Goal: Obtain resource: Download file/media

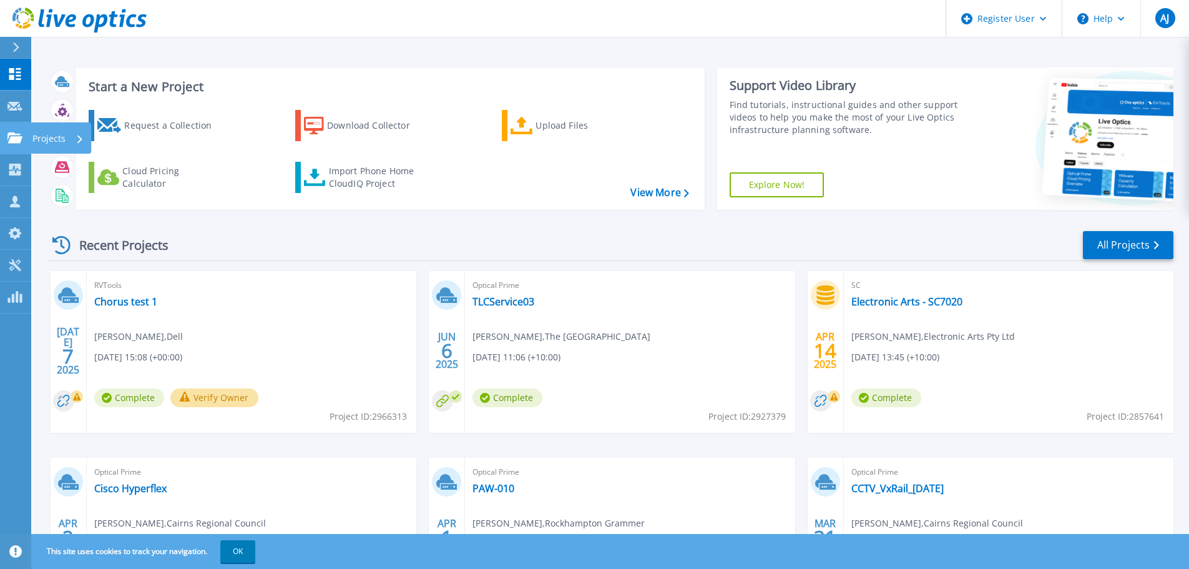
click at [17, 144] on link "Projects Projects" at bounding box center [15, 138] width 31 height 32
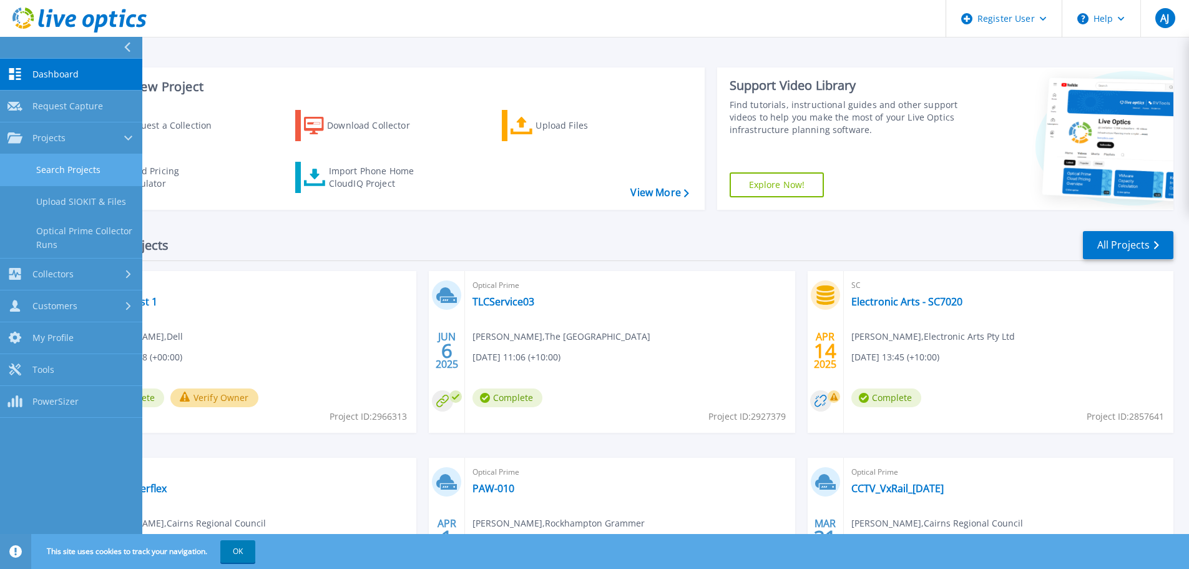
click at [86, 162] on link "Search Projects" at bounding box center [71, 170] width 142 height 32
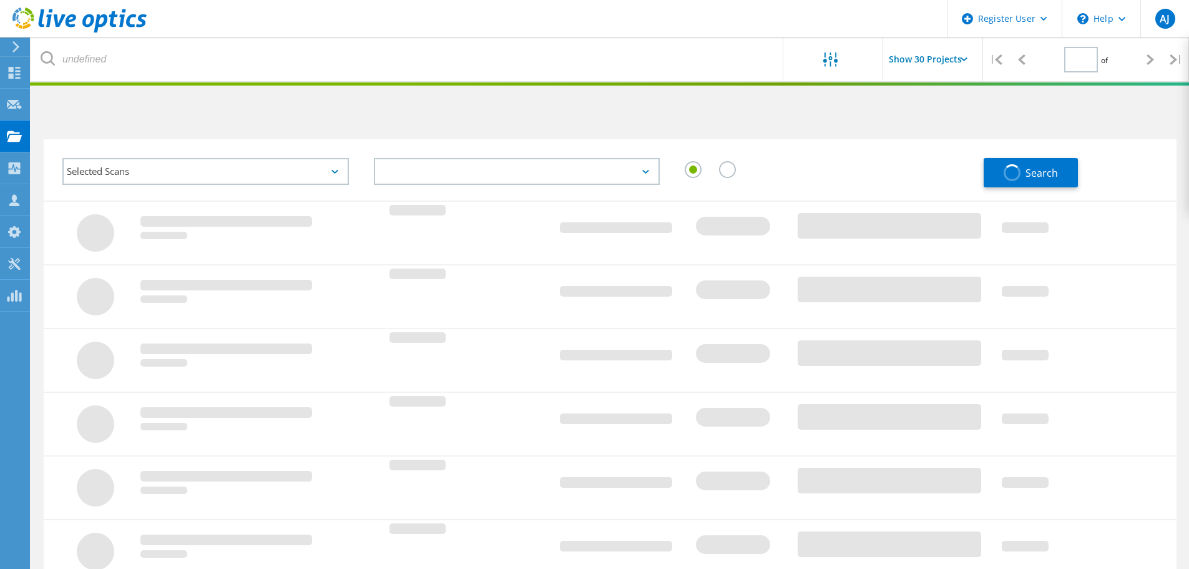
type input "1"
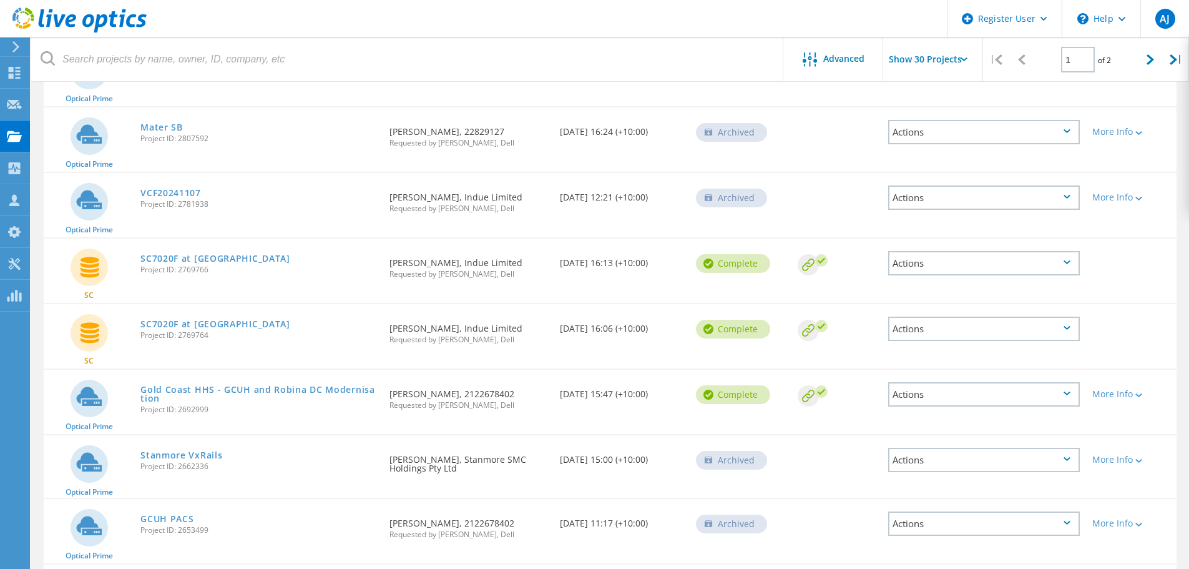
scroll to position [936, 0]
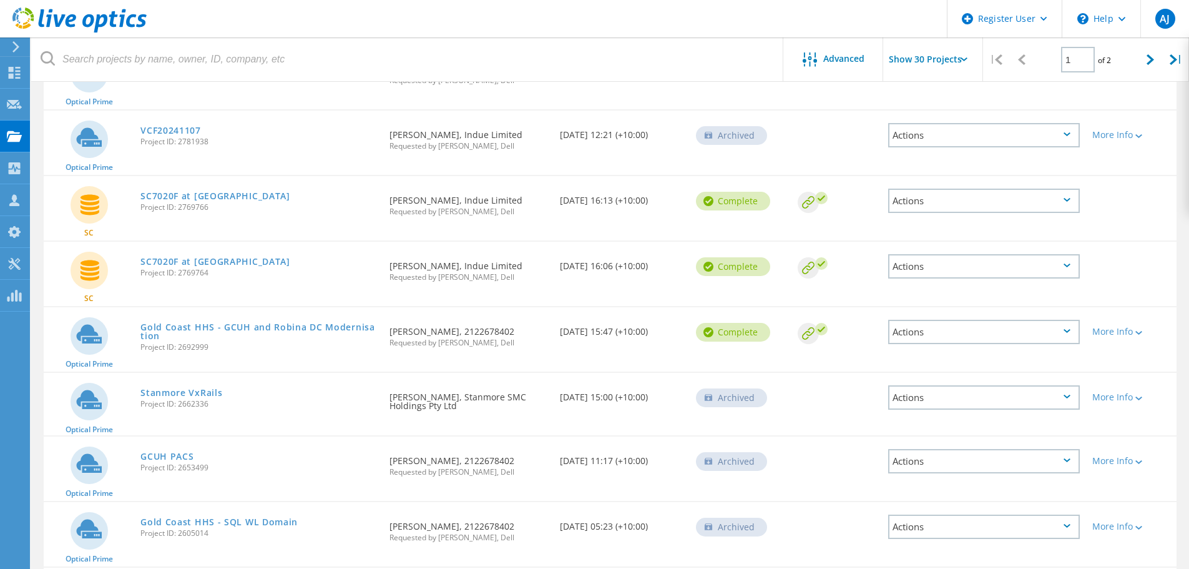
drag, startPoint x: 204, startPoint y: 304, endPoint x: 41, endPoint y: 317, distance: 164.1
click at [41, 317] on div "Project Name Owner Date Created Status Deal Id Actions RVTools Chorus test 1 Pr…" at bounding box center [610, 294] width 1158 height 2061
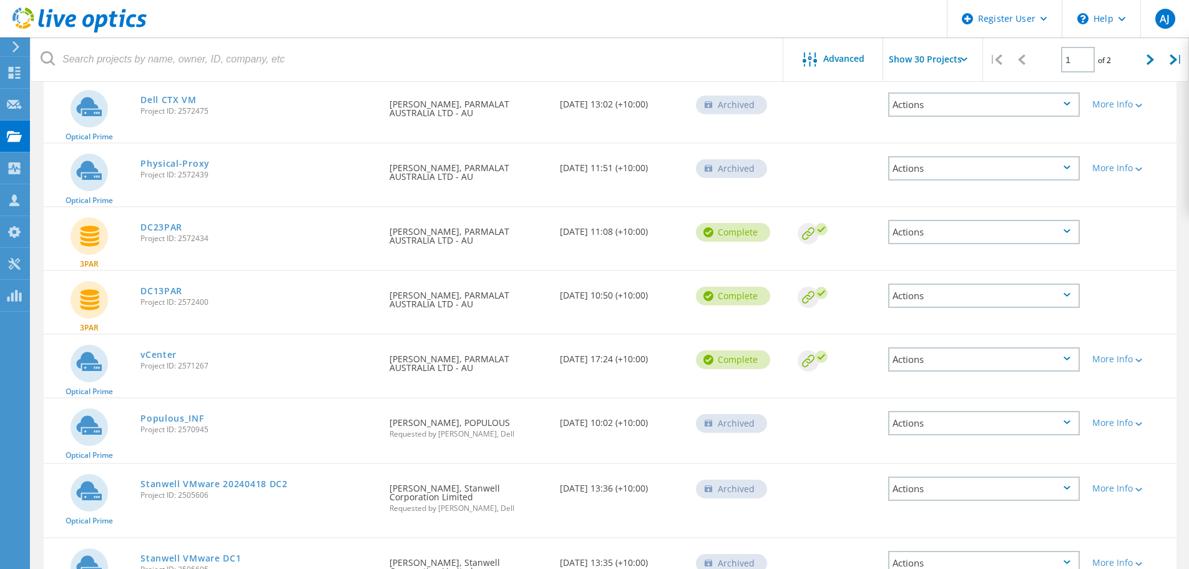
scroll to position [1561, 0]
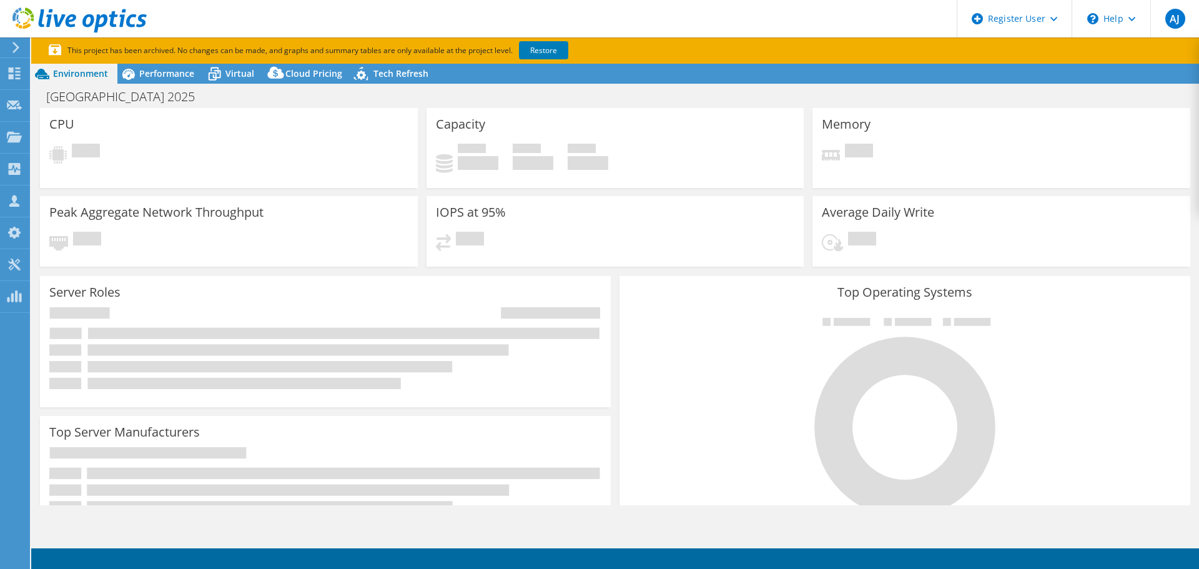
select select "USD"
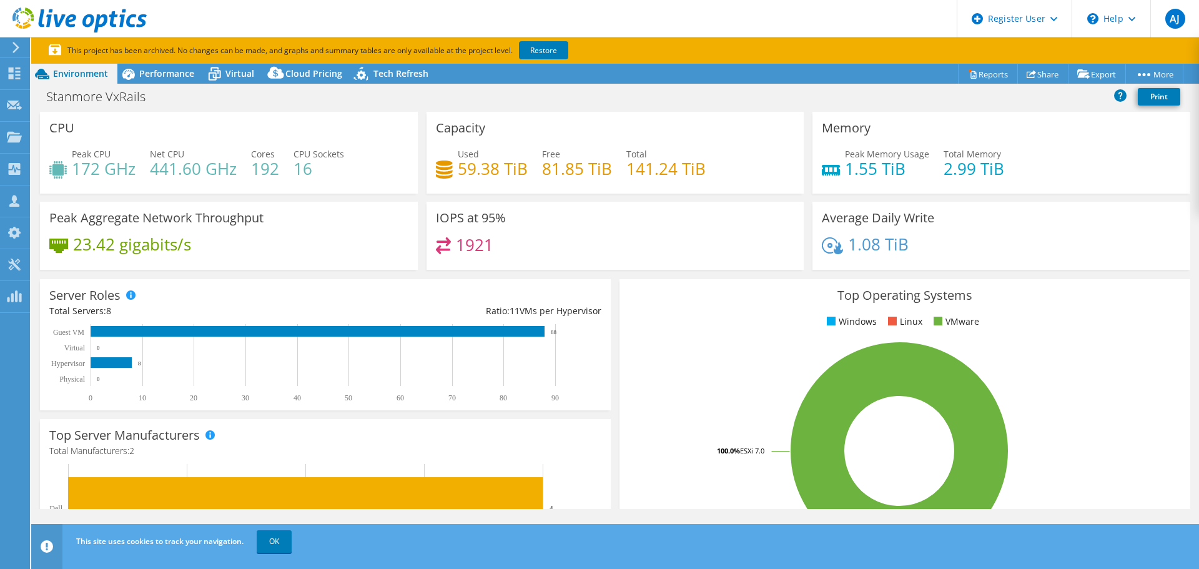
select select "Australia"
select select "USD"
click at [170, 74] on span "Performance" at bounding box center [166, 73] width 55 height 12
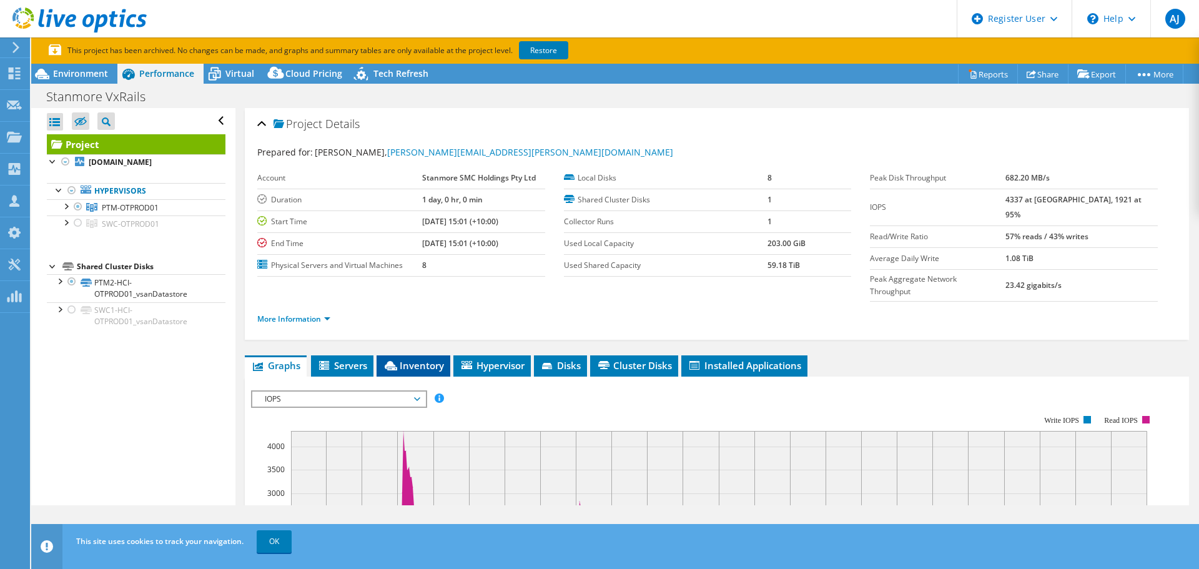
click at [426, 359] on span "Inventory" at bounding box center [413, 365] width 61 height 12
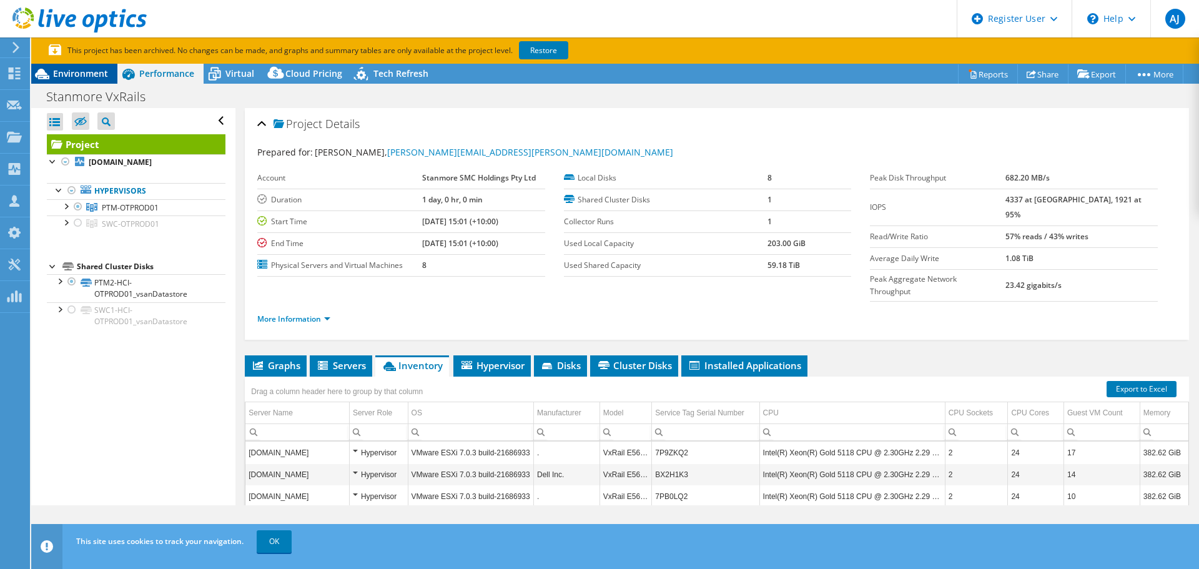
click at [82, 80] on div "Environment" at bounding box center [74, 74] width 86 height 20
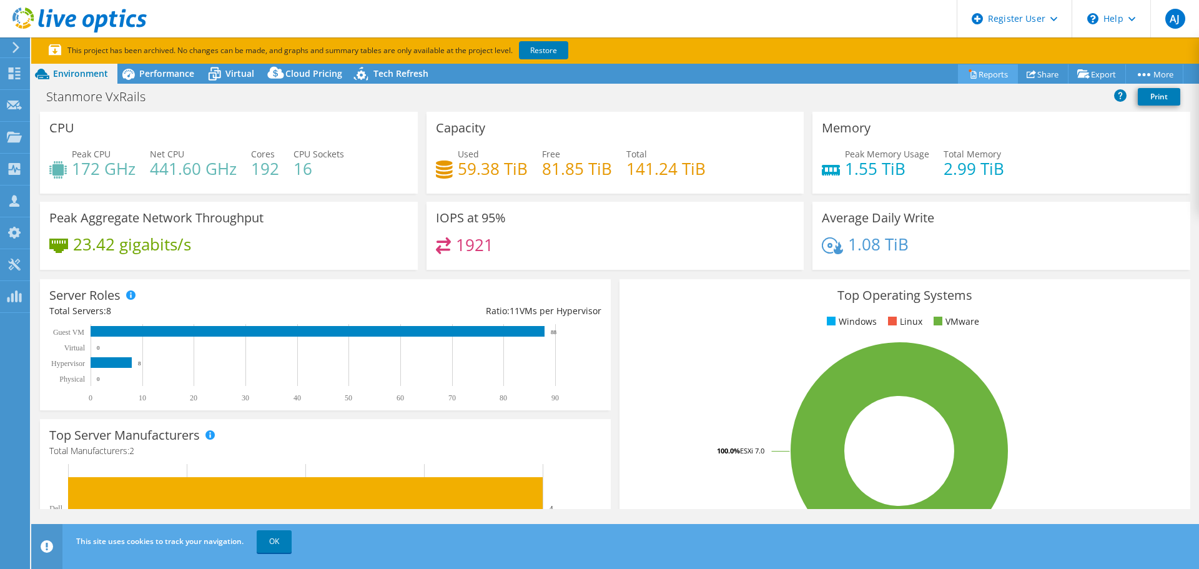
click at [974, 76] on link "Reports" at bounding box center [988, 73] width 60 height 19
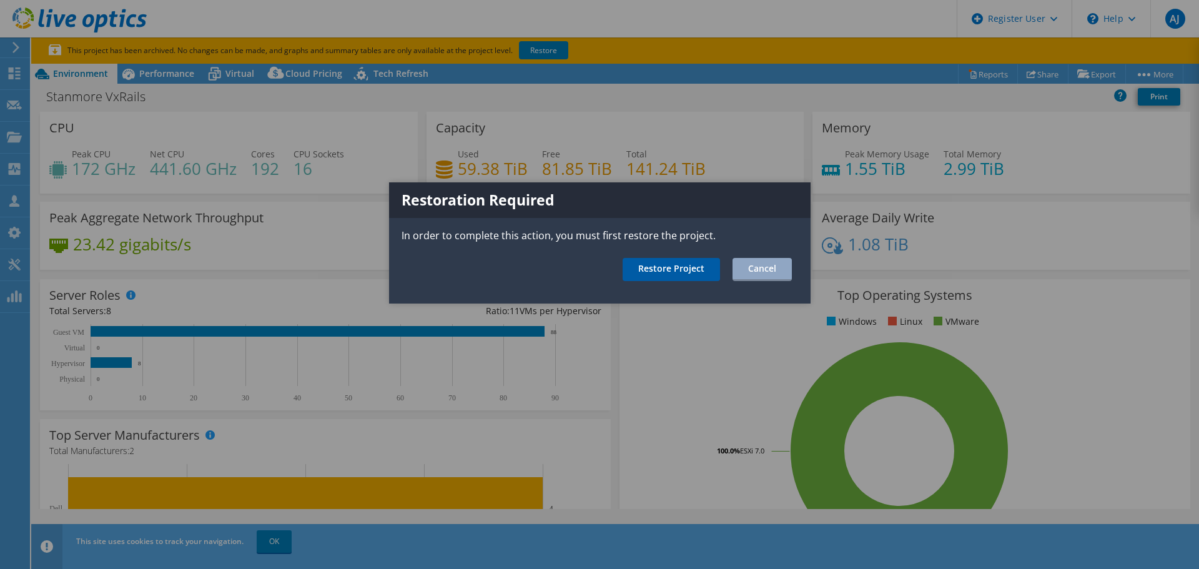
click at [670, 270] on link "Restore Project" at bounding box center [670, 269] width 97 height 23
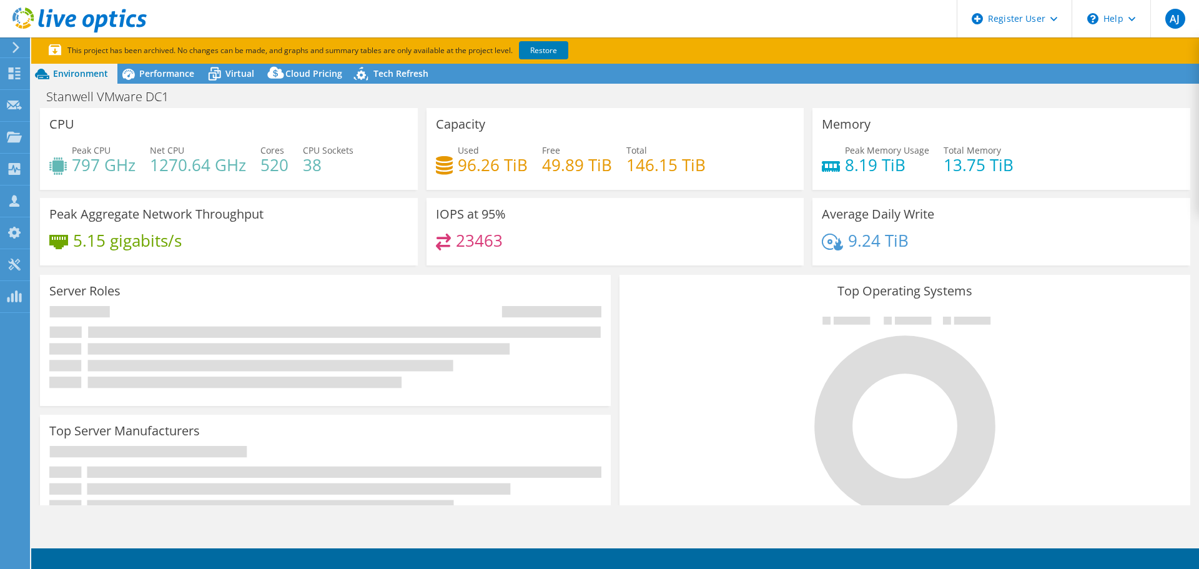
select select "Australia"
select select "AUD"
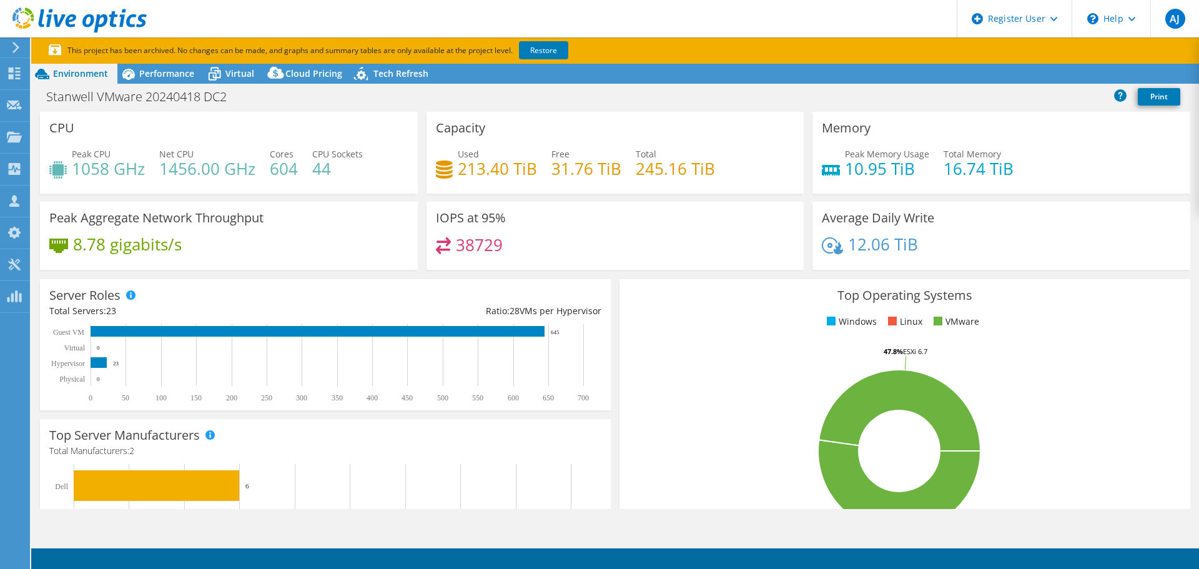
select select "USD"
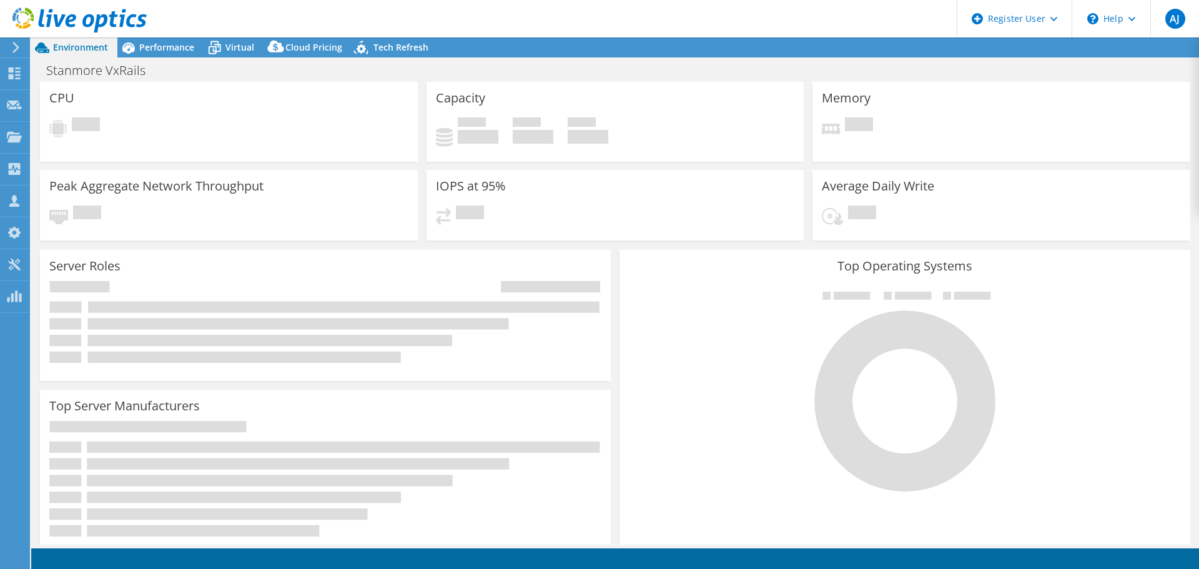
select select "USD"
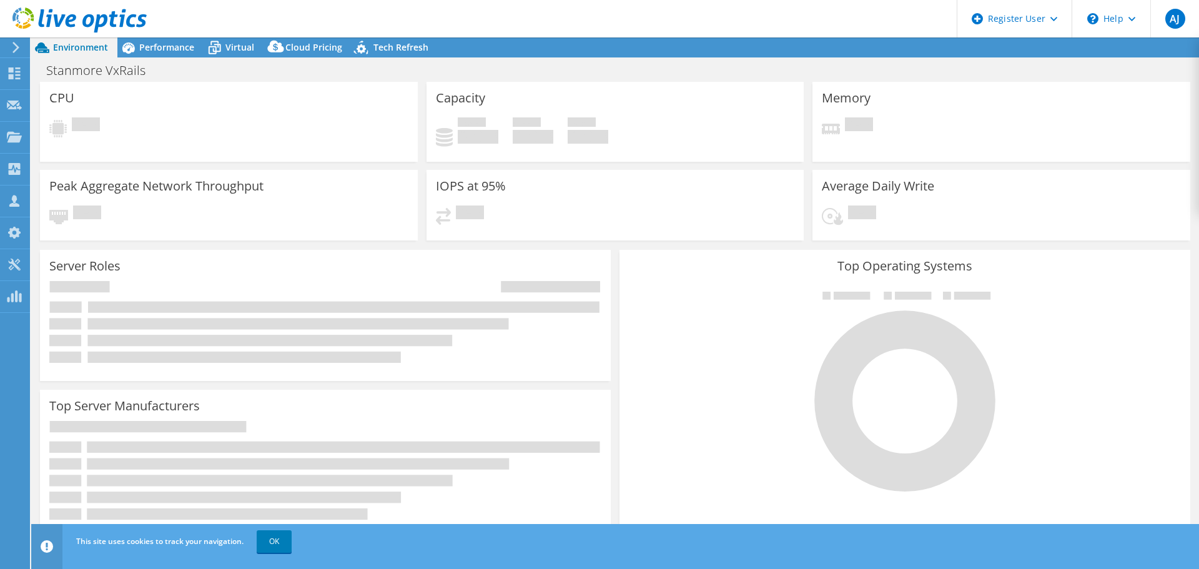
select select "Australia"
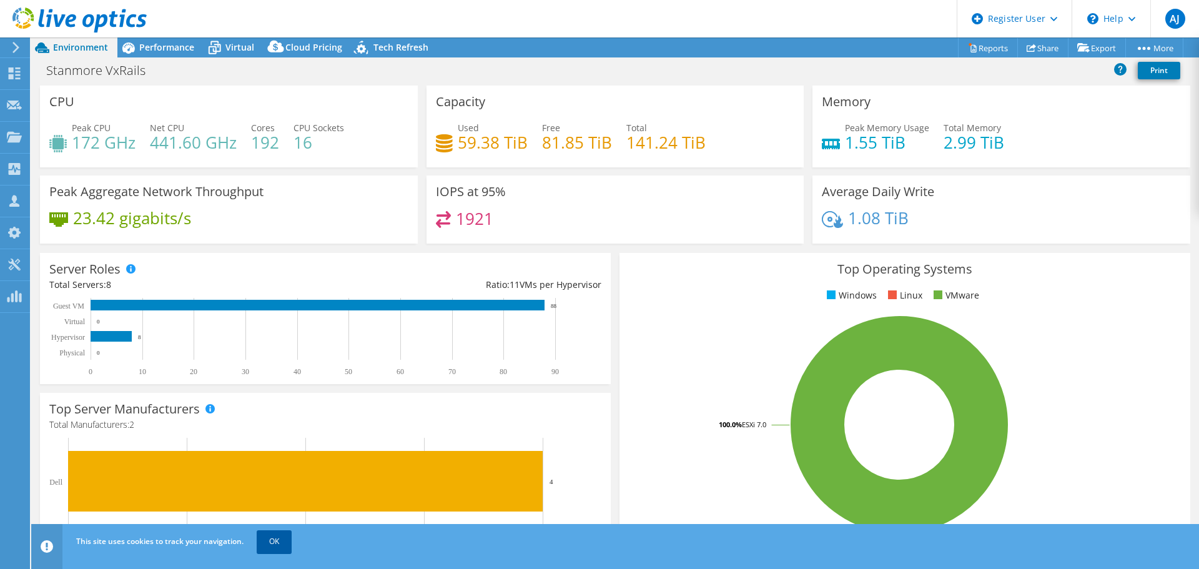
click at [273, 541] on link "OK" at bounding box center [274, 541] width 35 height 22
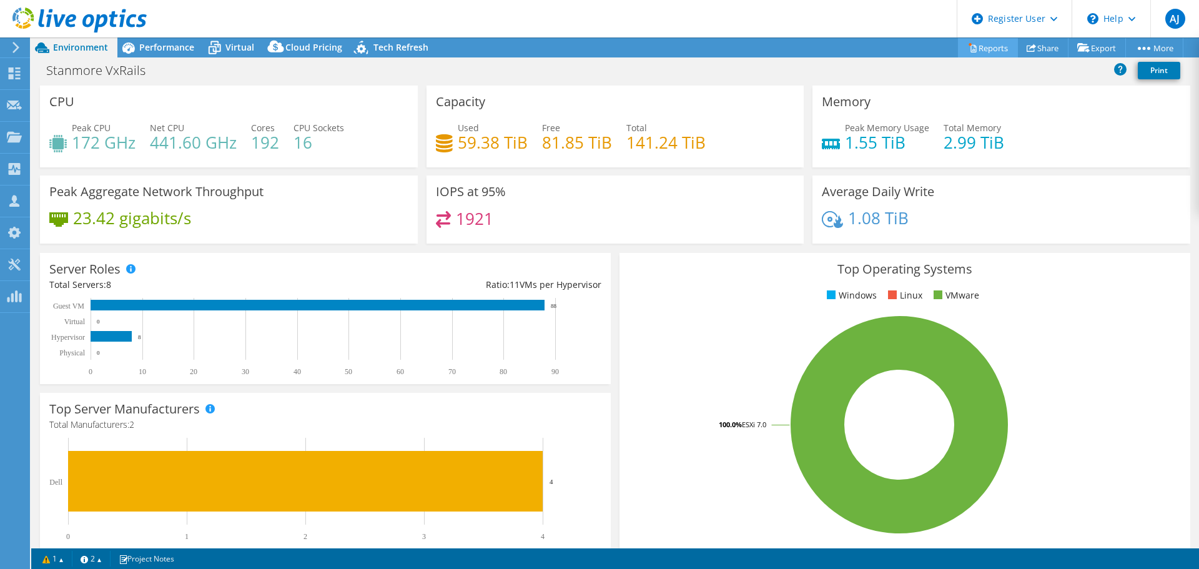
click at [981, 50] on link "Reports" at bounding box center [988, 47] width 60 height 19
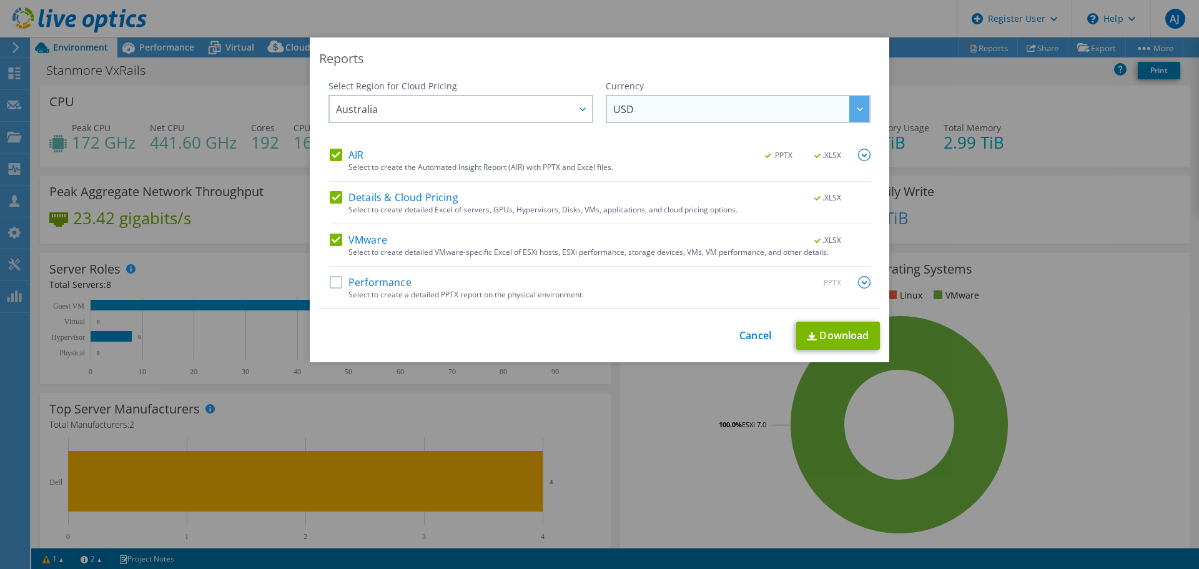
click at [857, 107] on icon at bounding box center [860, 109] width 6 height 4
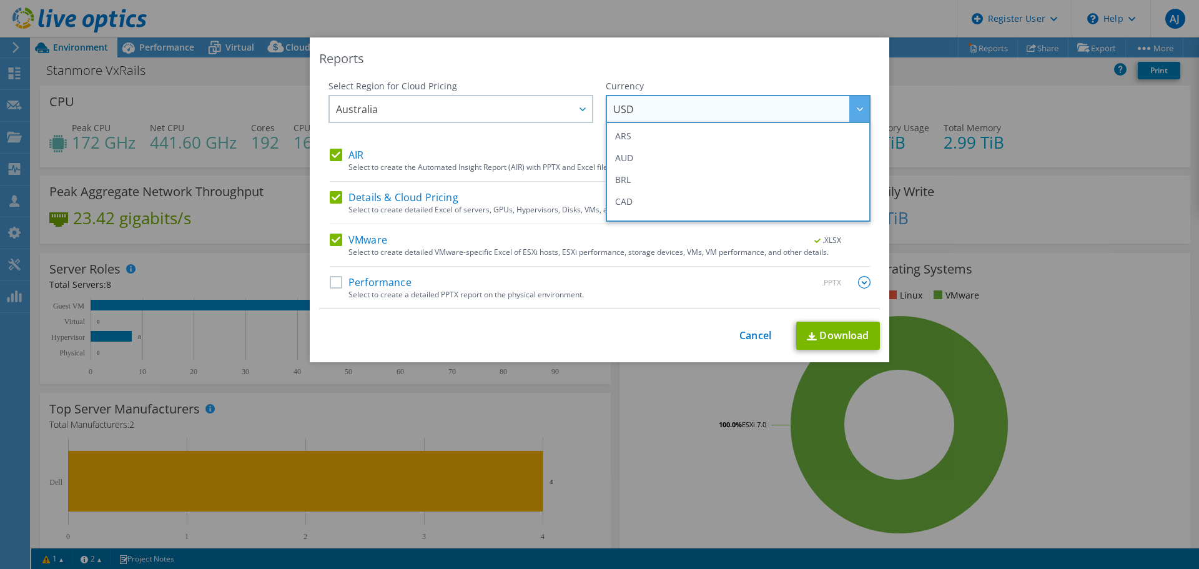
click at [857, 107] on icon at bounding box center [860, 109] width 6 height 4
click at [851, 107] on div at bounding box center [859, 109] width 20 height 26
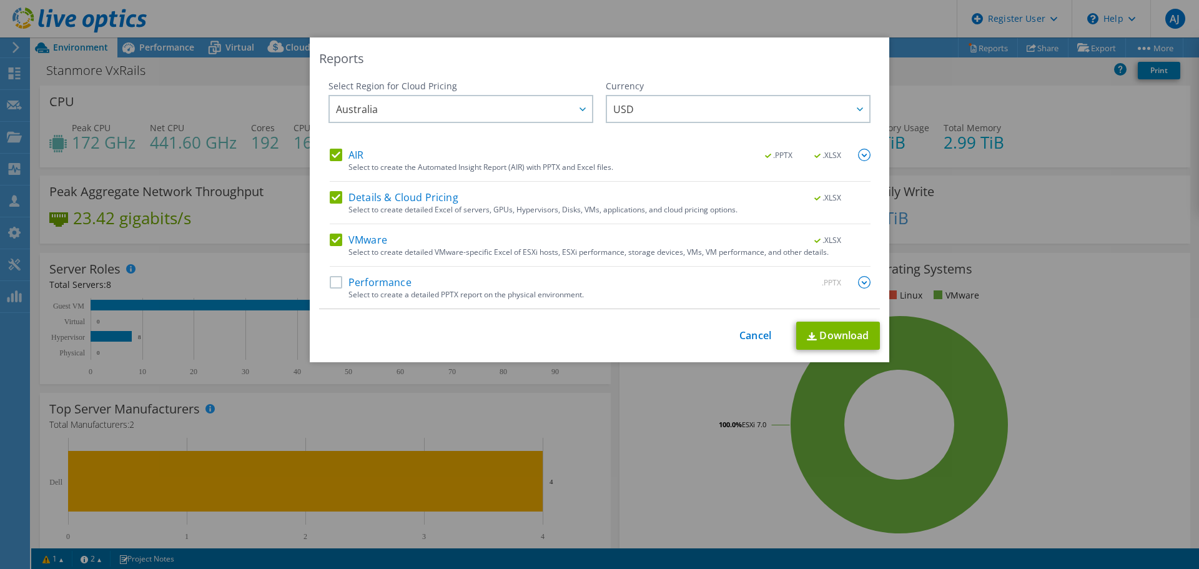
click at [330, 196] on label "Details & Cloud Pricing" at bounding box center [394, 197] width 129 height 12
click at [0, 0] on input "Details & Cloud Pricing" at bounding box center [0, 0] width 0 height 0
click at [330, 237] on label "VMware" at bounding box center [358, 239] width 57 height 12
click at [0, 0] on input "VMware" at bounding box center [0, 0] width 0 height 0
click at [330, 285] on label "Performance" at bounding box center [371, 282] width 82 height 12
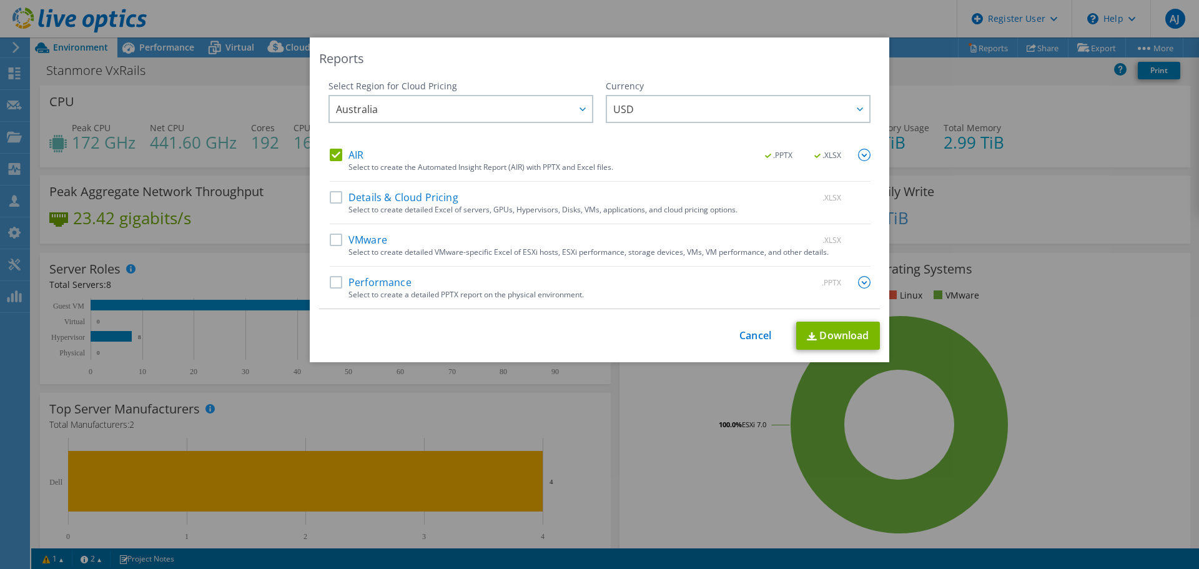
click at [0, 0] on input "Performance" at bounding box center [0, 0] width 0 height 0
click at [845, 328] on link "Download" at bounding box center [838, 336] width 84 height 28
click at [599, 498] on div "Reports Select Region for Cloud Pricing Asia Pacific ([GEOGRAPHIC_DATA]) [GEOGR…" at bounding box center [599, 284] width 1199 height 494
